Goal: Find contact information: Find contact information

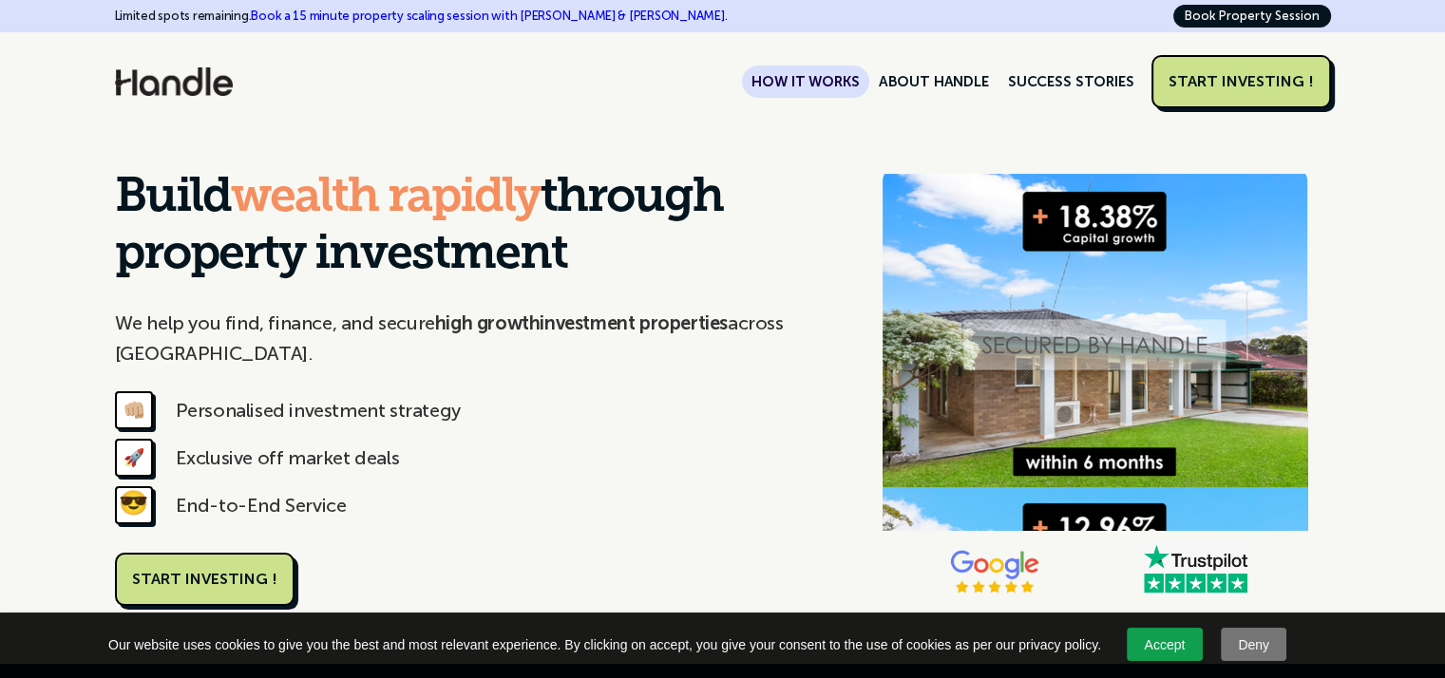
click at [822, 74] on link "HOW IT WORKS" at bounding box center [805, 82] width 126 height 32
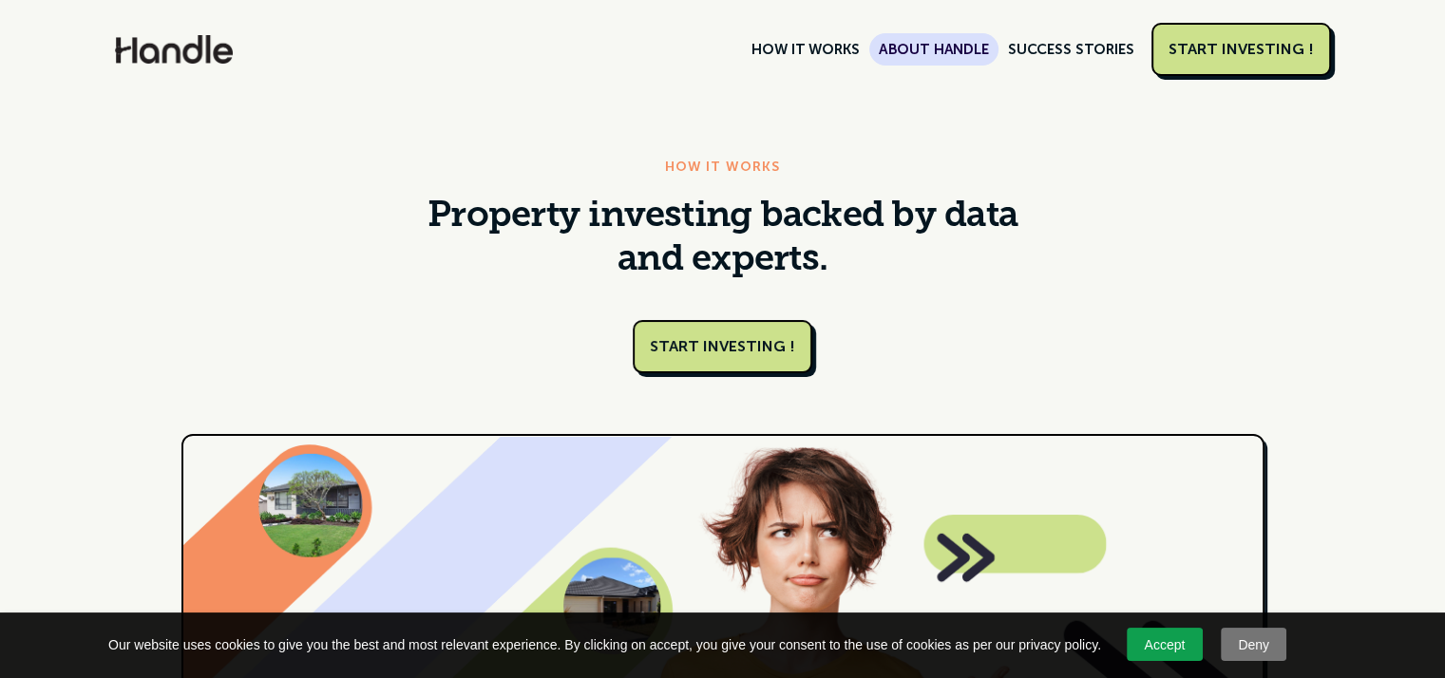
click at [981, 48] on link "ABOUT HANDLE" at bounding box center [933, 49] width 129 height 32
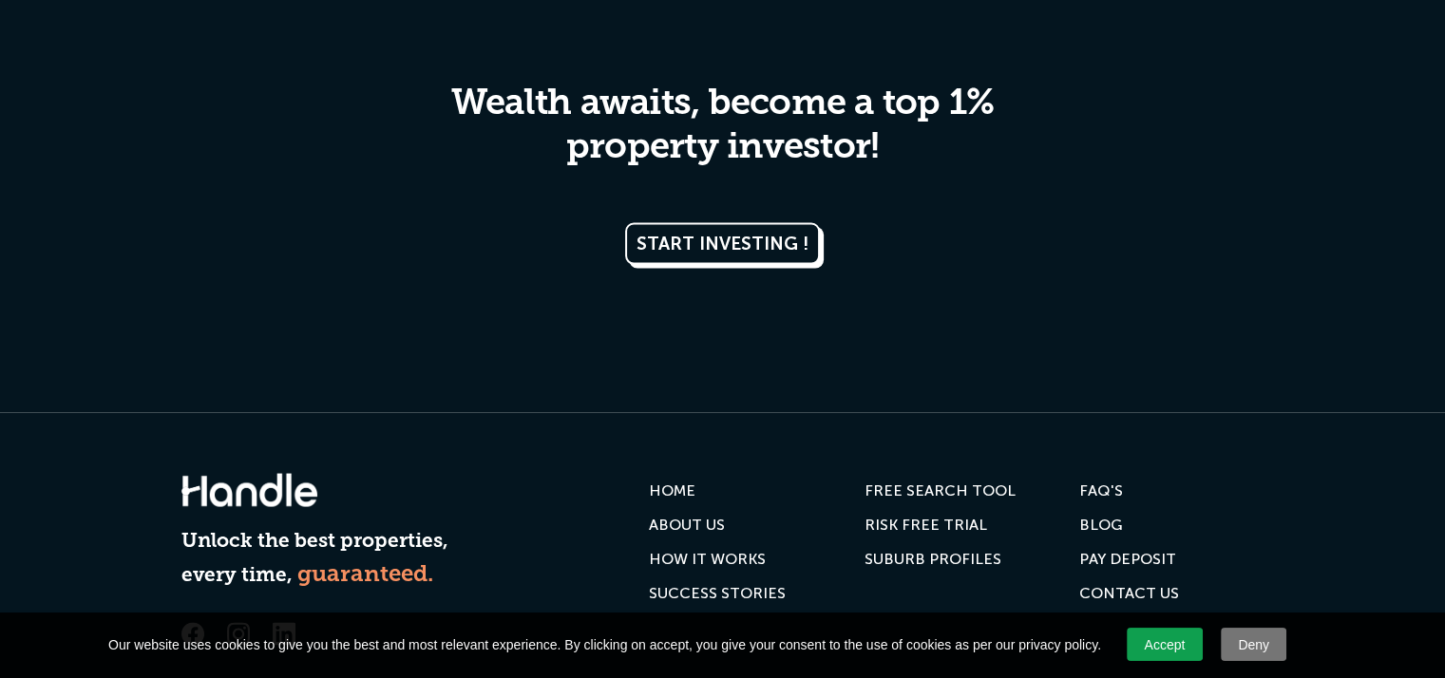
scroll to position [3831, 0]
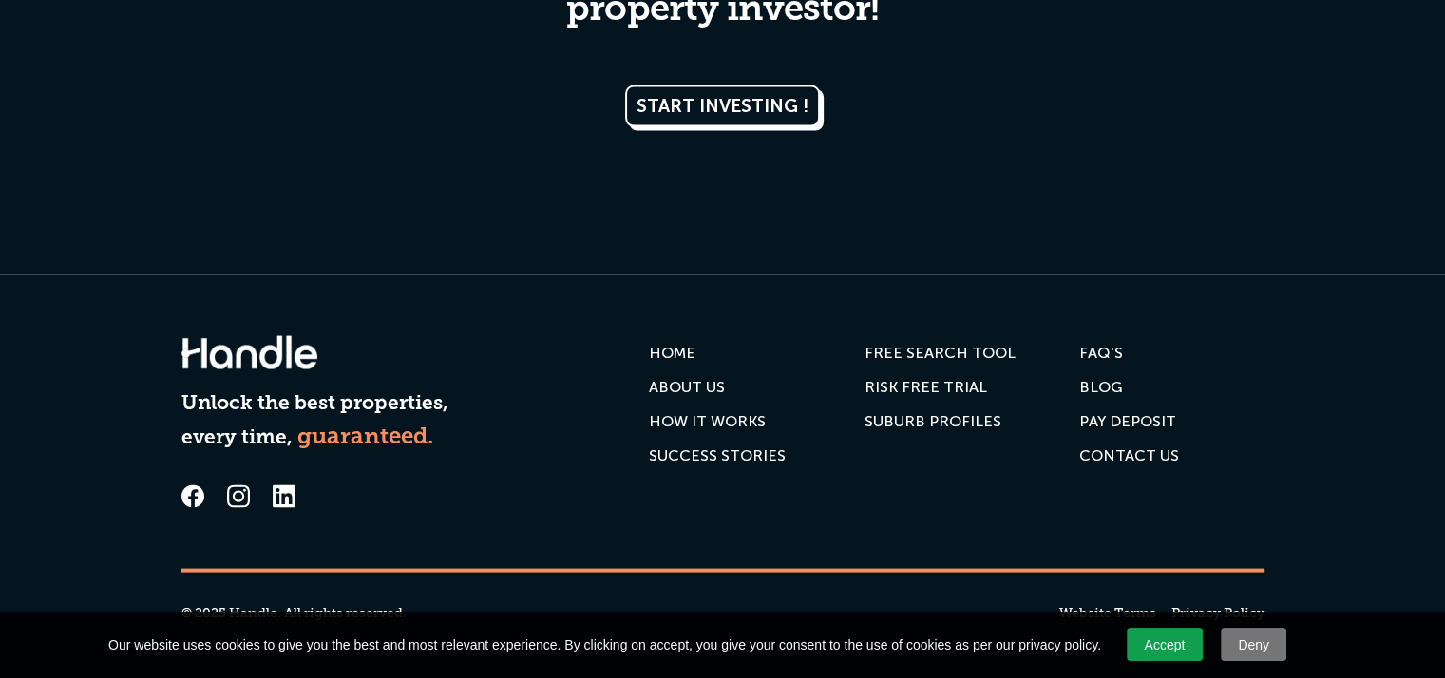
click at [1119, 452] on div "Contact us" at bounding box center [1129, 456] width 100 height 19
